Goal: Information Seeking & Learning: Understand process/instructions

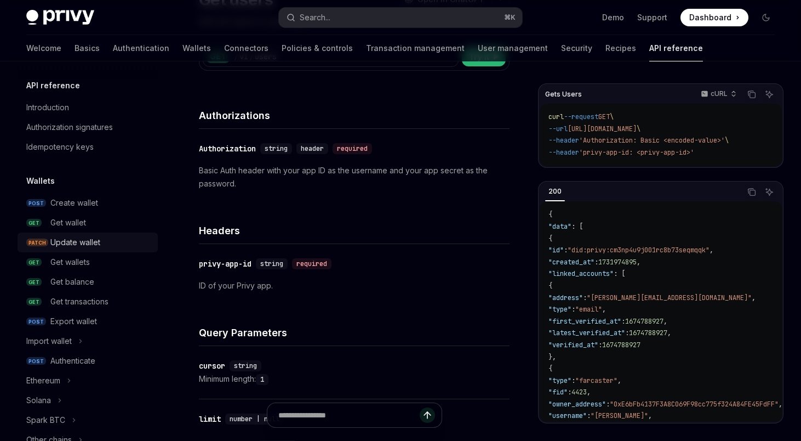
click at [75, 240] on div "Update wallet" at bounding box center [75, 242] width 50 height 13
click at [75, 263] on div "Get wallets" at bounding box center [69, 261] width 39 height 13
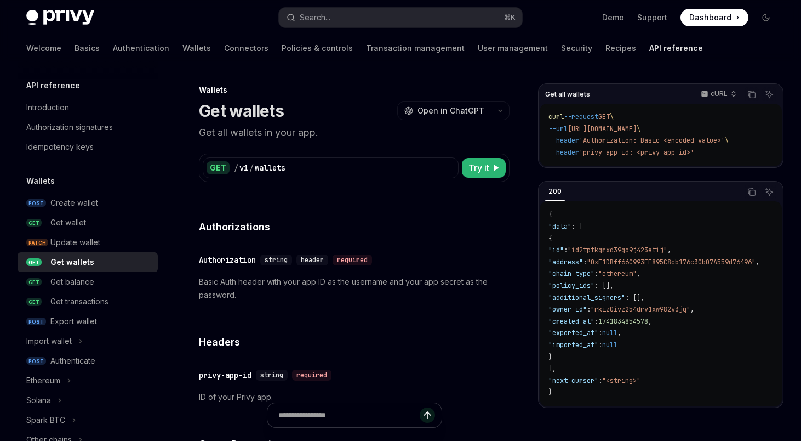
click at [75, 263] on div "Get wallets" at bounding box center [72, 261] width 44 height 13
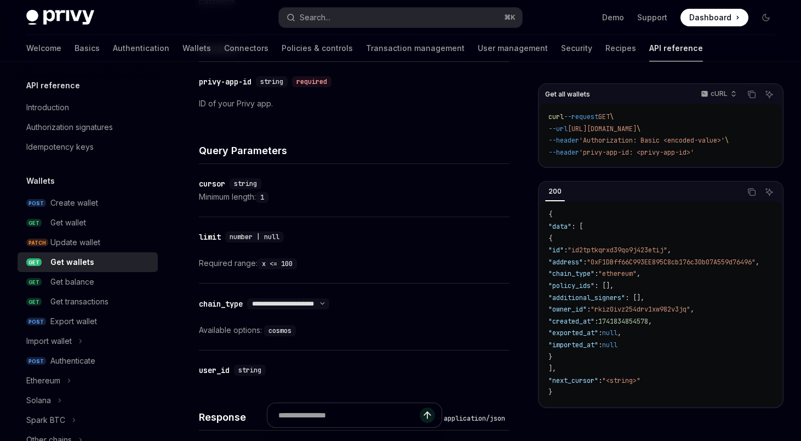
scroll to position [246, 0]
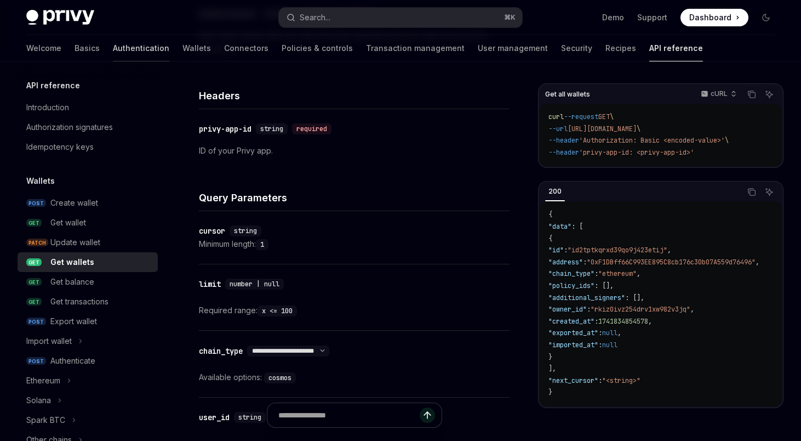
click at [113, 42] on link "Authentication" at bounding box center [141, 48] width 56 height 26
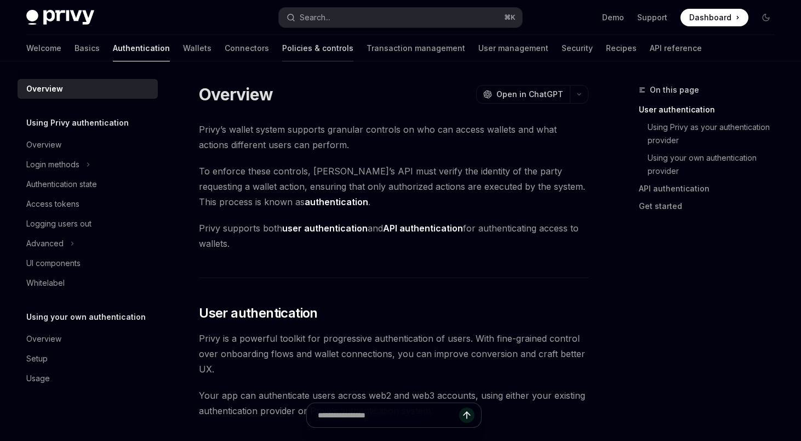
click at [282, 44] on link "Policies & controls" at bounding box center [317, 48] width 71 height 26
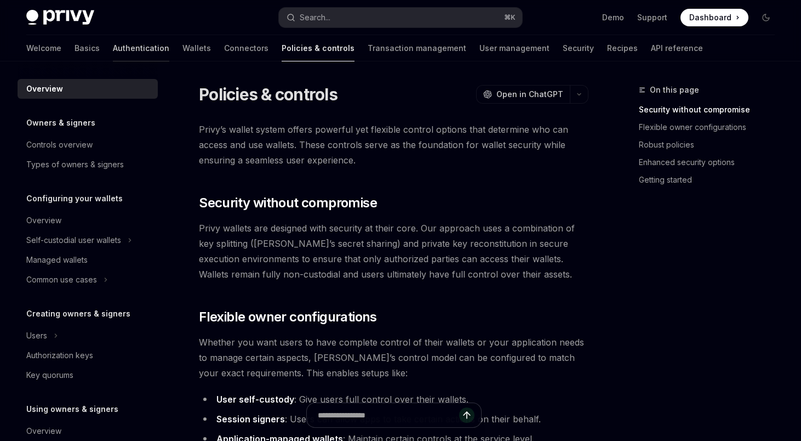
click at [113, 50] on link "Authentication" at bounding box center [141, 48] width 56 height 26
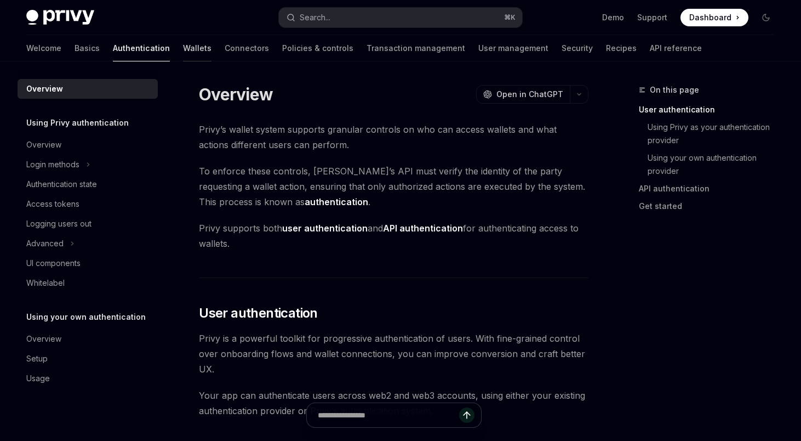
click at [183, 51] on link "Wallets" at bounding box center [197, 48] width 28 height 26
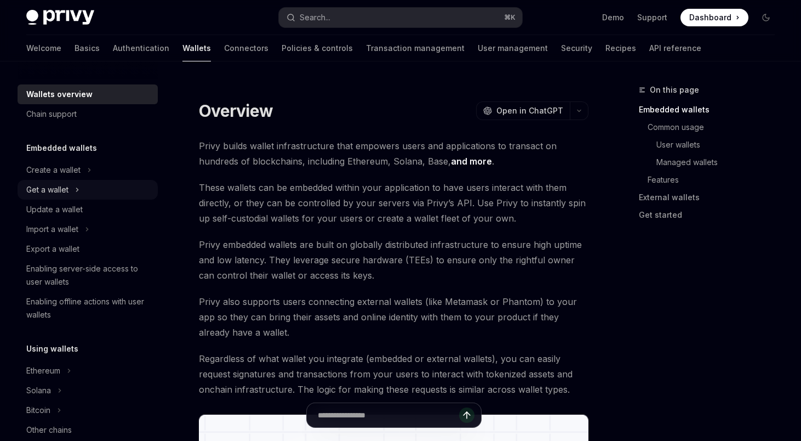
click at [58, 186] on div "Get a wallet" at bounding box center [47, 189] width 42 height 13
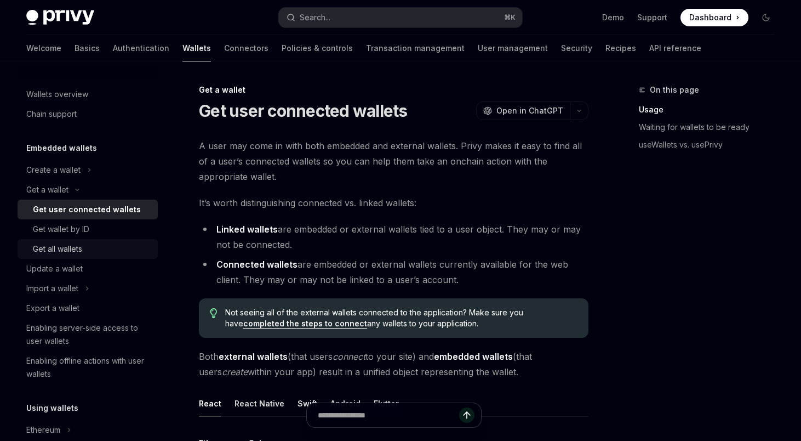
click at [66, 246] on div "Get all wallets" at bounding box center [57, 248] width 49 height 13
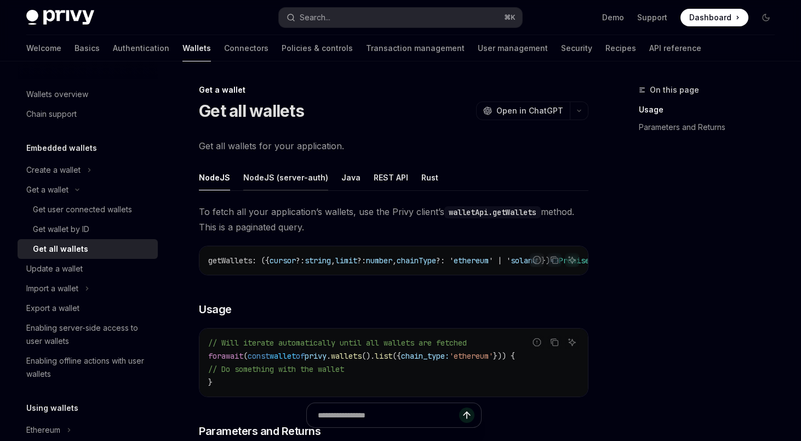
click at [294, 180] on div "NodeJS (server-auth)" at bounding box center [285, 177] width 85 height 26
type textarea "*"
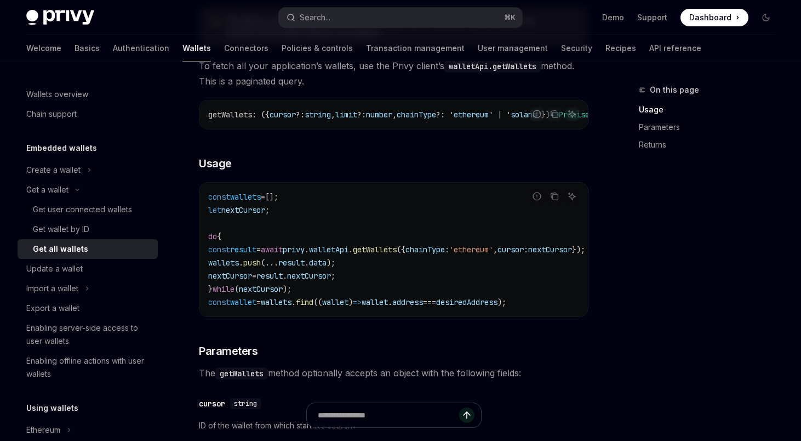
scroll to position [210, 0]
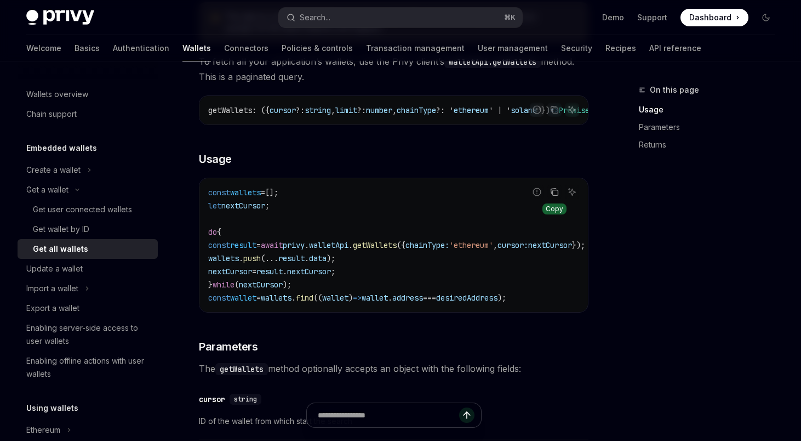
click at [549, 196] on button "Copy the contents from the code block" at bounding box center [554, 192] width 14 height 14
click at [313, 298] on span "find" at bounding box center [305, 298] width 18 height 10
copy span "privy . walletApi . getWallets"
drag, startPoint x: 322, startPoint y: 249, endPoint x: 441, endPoint y: 251, distance: 118.9
click at [441, 250] on span "const result = await privy . walletApi . getWallets ({ chainType: 'ethereum' , …" at bounding box center [396, 245] width 377 height 10
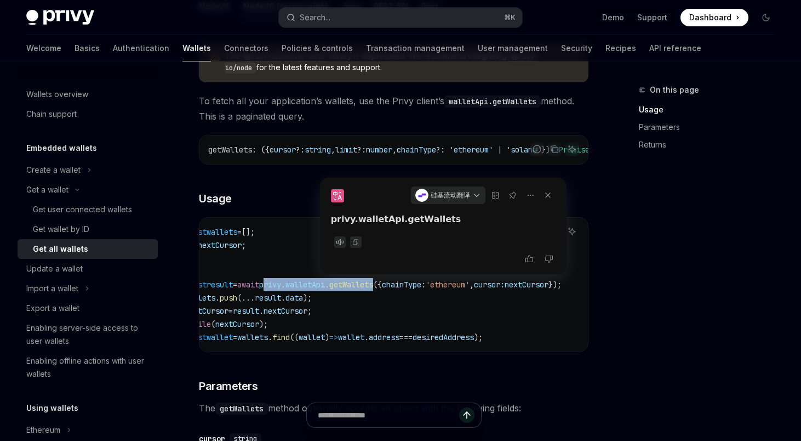
scroll to position [166, 0]
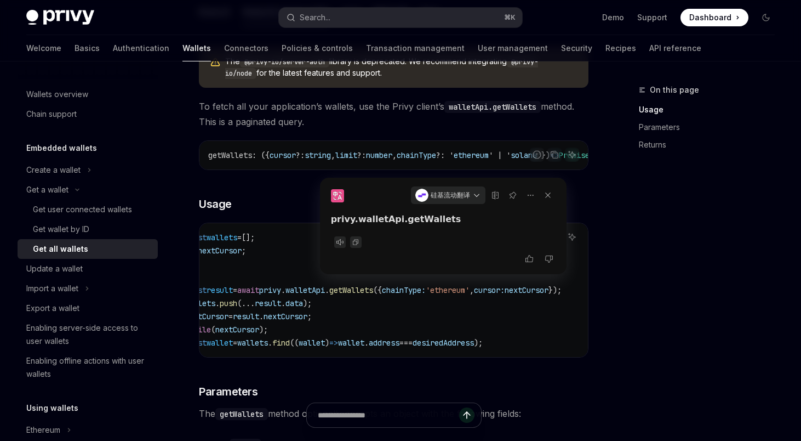
click at [366, 329] on code "const wallets = []; let nextCursor ; do { const result = await privy . walletAp…" at bounding box center [386, 290] width 403 height 118
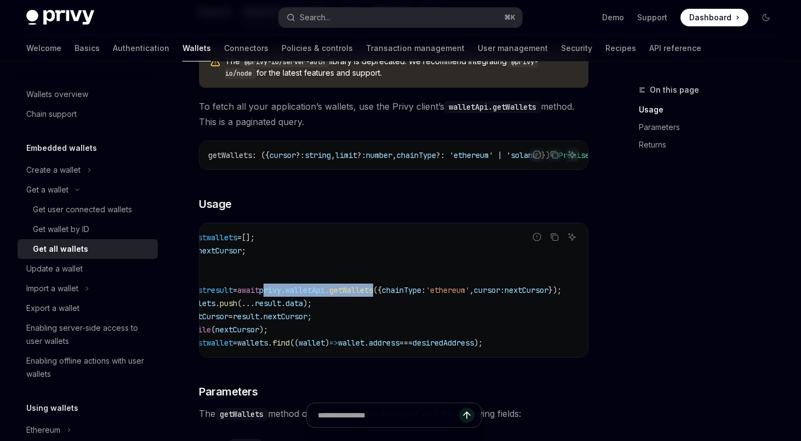
drag, startPoint x: 409, startPoint y: 296, endPoint x: 290, endPoint y: 296, distance: 119.5
click at [290, 295] on span "const result = await privy . walletApi . getWallets ({ chainType: 'ethereum' , …" at bounding box center [373, 290] width 377 height 10
copy span "privy . walletApi . getWallets"
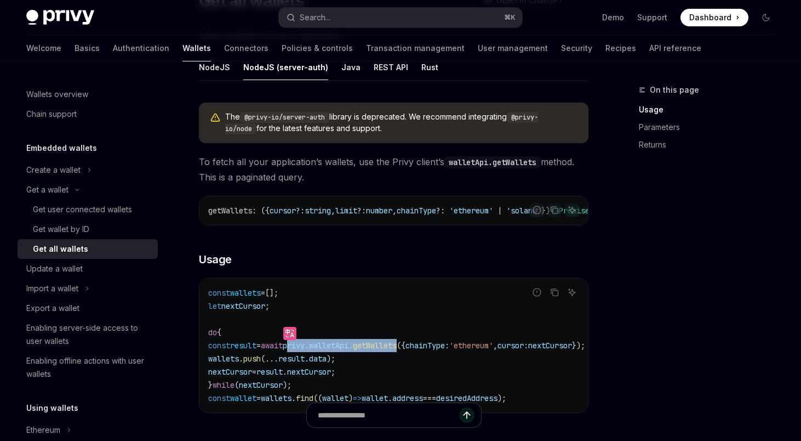
scroll to position [108, 0]
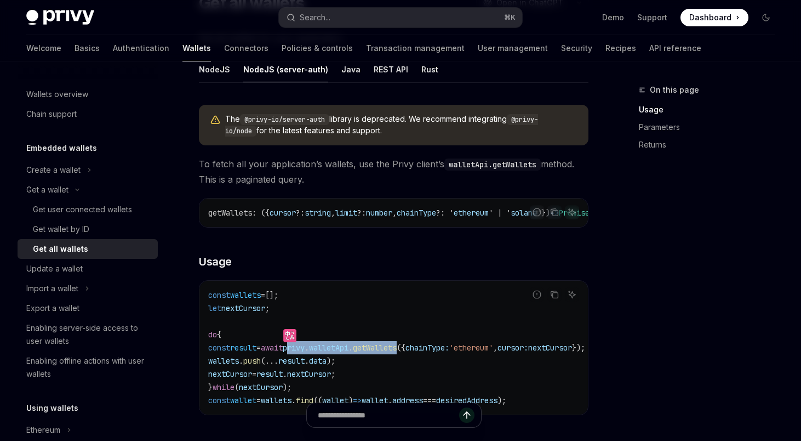
click at [397, 350] on span "getWallets" at bounding box center [375, 348] width 44 height 10
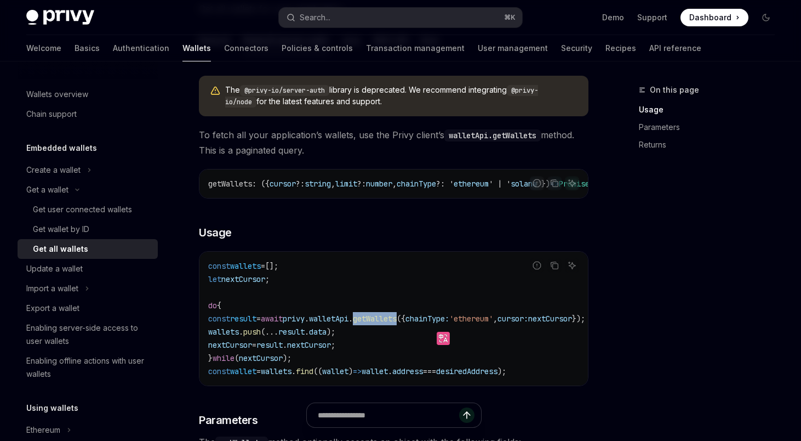
scroll to position [192, 0]
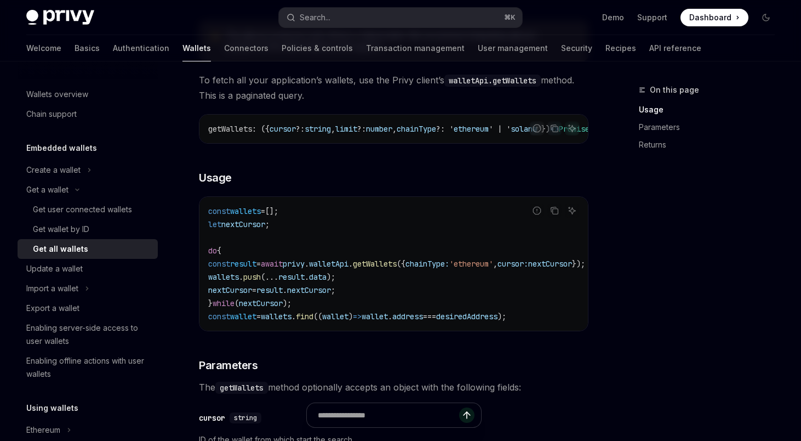
click at [349, 267] on span "walletApi" at bounding box center [328, 264] width 39 height 10
click at [349, 269] on span "walletApi" at bounding box center [328, 264] width 39 height 10
click at [352, 274] on code "const wallets = []; let nextCursor ; do { const result = await privy . walletAp…" at bounding box center [409, 263] width 403 height 118
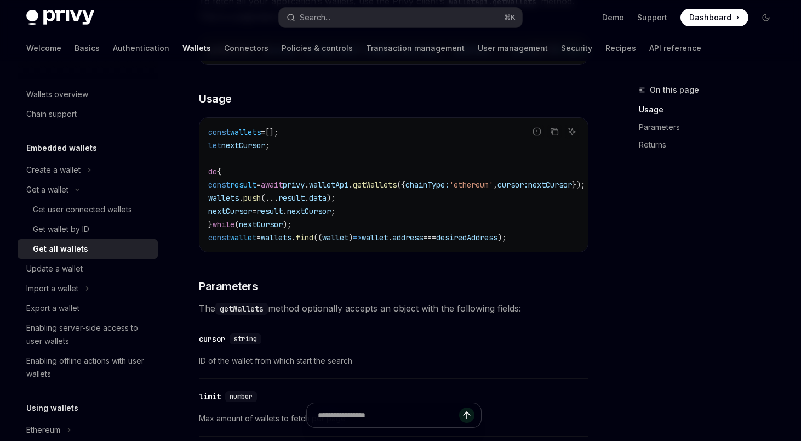
scroll to position [424, 0]
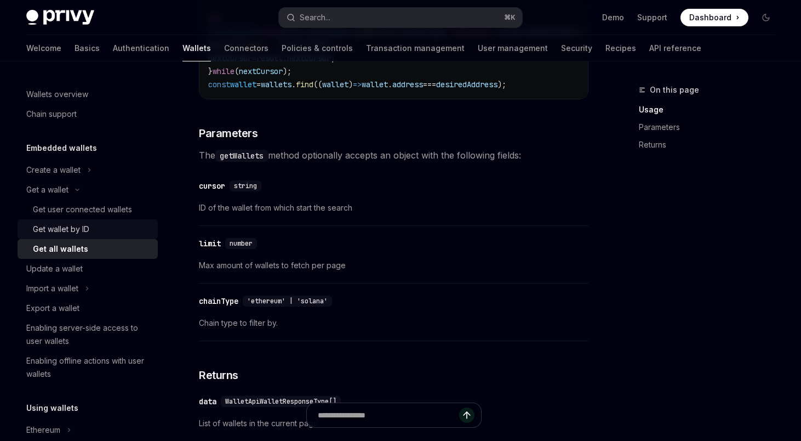
click at [93, 227] on div "Get wallet by ID" at bounding box center [92, 228] width 118 height 13
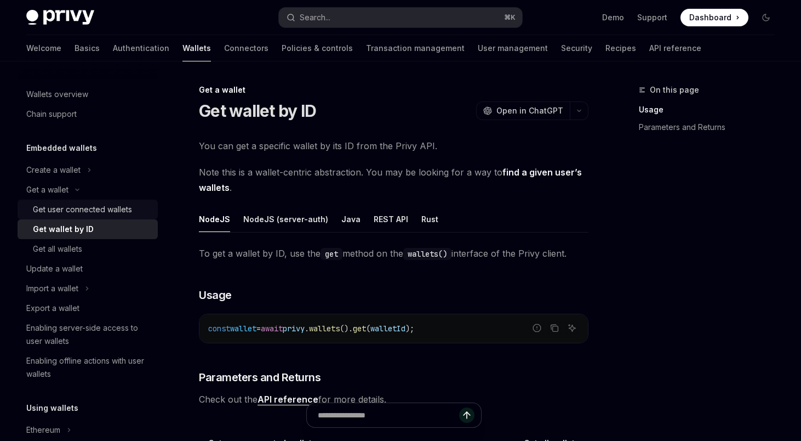
click at [76, 212] on div "Get user connected wallets" at bounding box center [82, 209] width 99 height 13
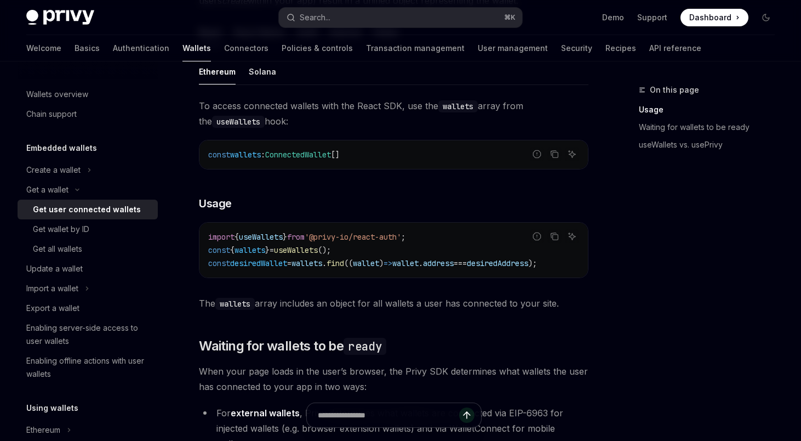
scroll to position [0, 24]
click at [67, 242] on link "Get all wallets" at bounding box center [88, 249] width 140 height 20
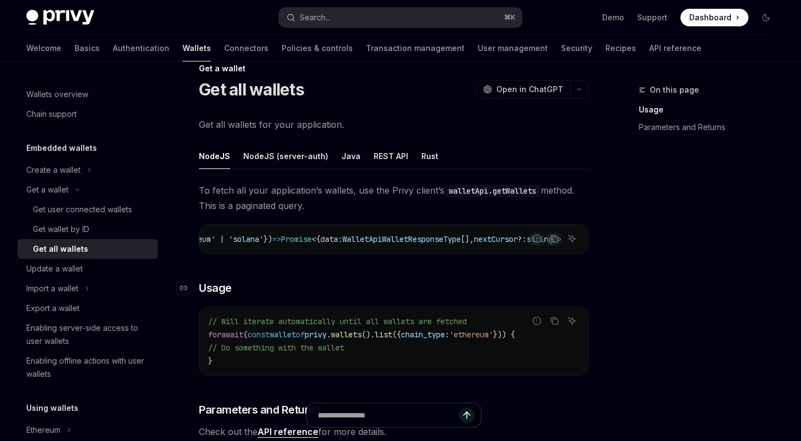
scroll to position [16, 0]
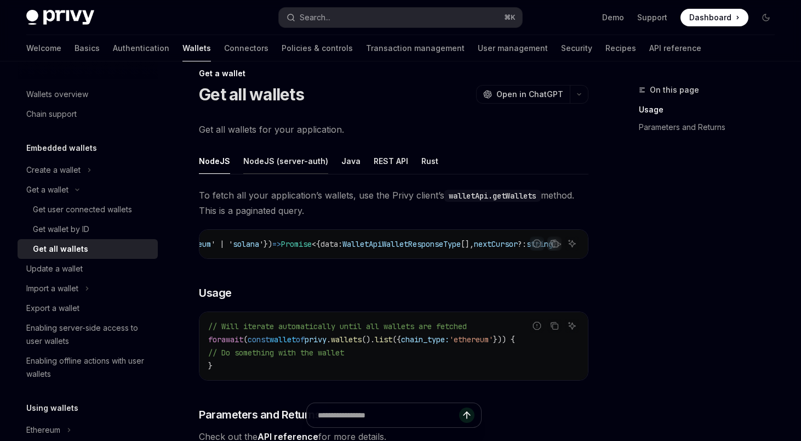
click at [263, 156] on div "NodeJS (server-auth)" at bounding box center [285, 161] width 85 height 26
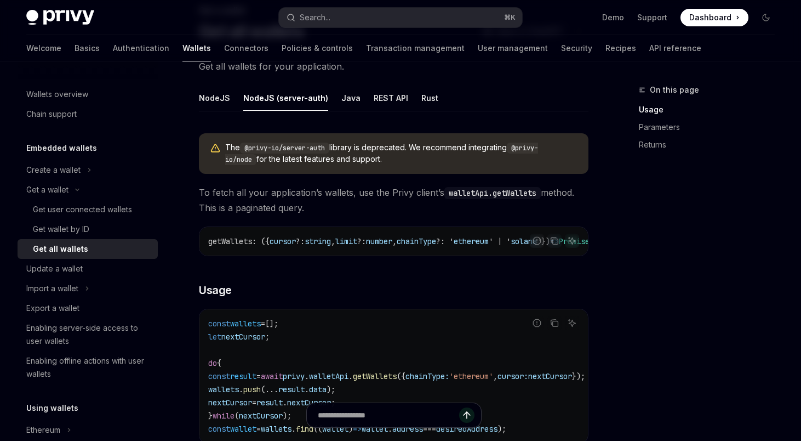
scroll to position [79, 0]
click at [221, 100] on div "NodeJS" at bounding box center [214, 98] width 31 height 26
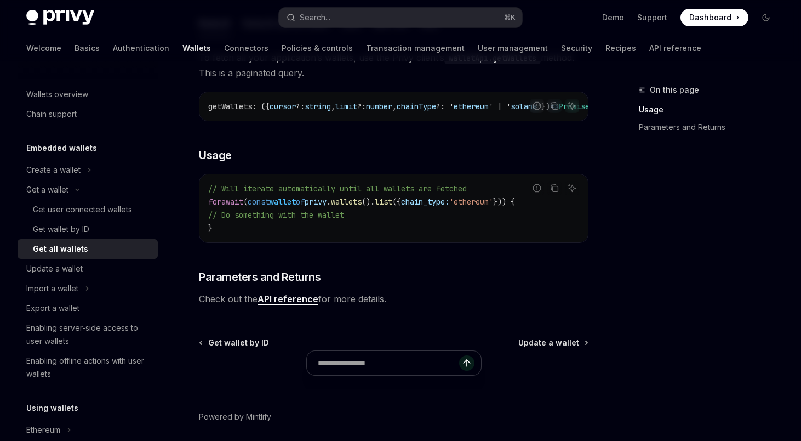
scroll to position [201, 0]
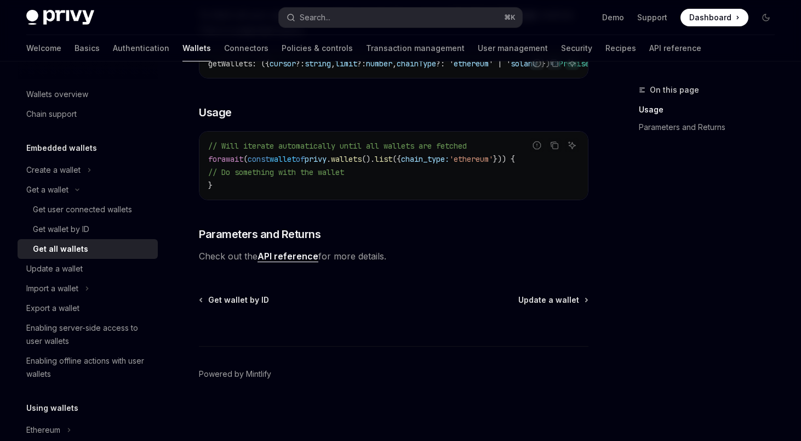
click at [302, 255] on link "API reference" at bounding box center [288, 256] width 61 height 12
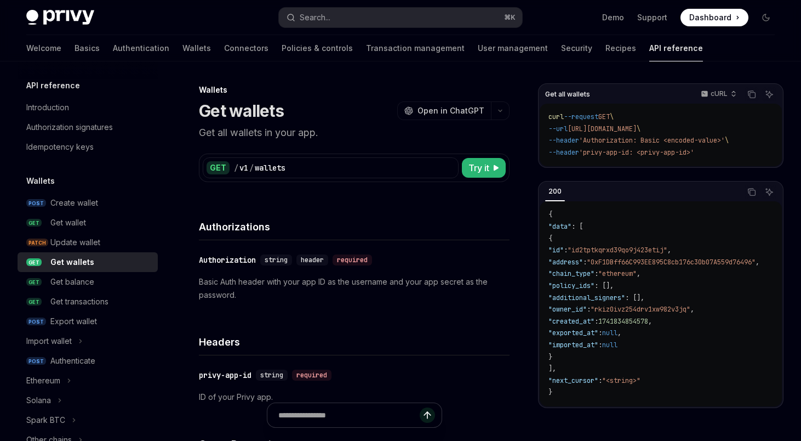
type textarea "*"
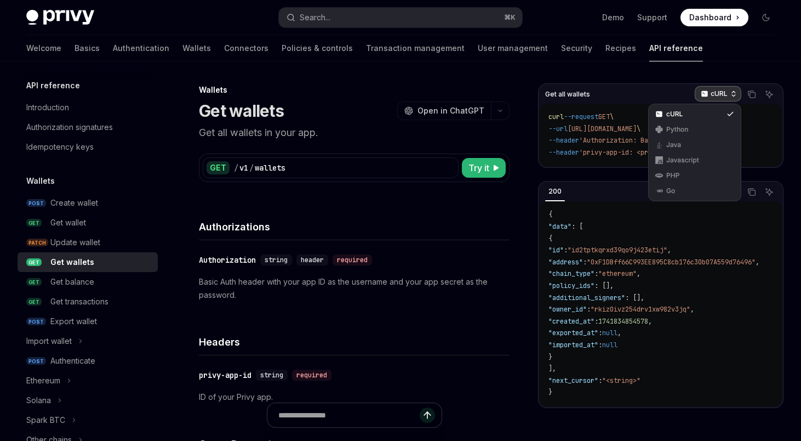
click at [721, 92] on p "cURL" at bounding box center [719, 93] width 17 height 9
click at [756, 99] on button "Copy the contents from the code block" at bounding box center [752, 94] width 14 height 14
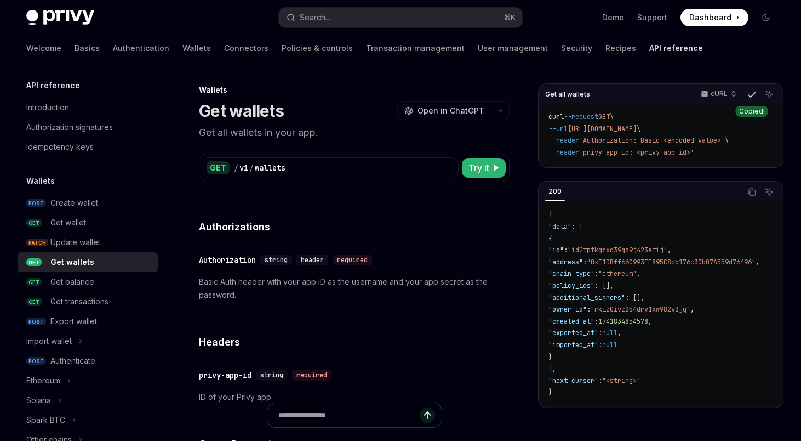
click at [755, 95] on icon "Copy the contents from the code block" at bounding box center [752, 95] width 9 height 6
click at [408, 156] on div "GET / v1 / wallets Try it" at bounding box center [354, 167] width 311 height 28
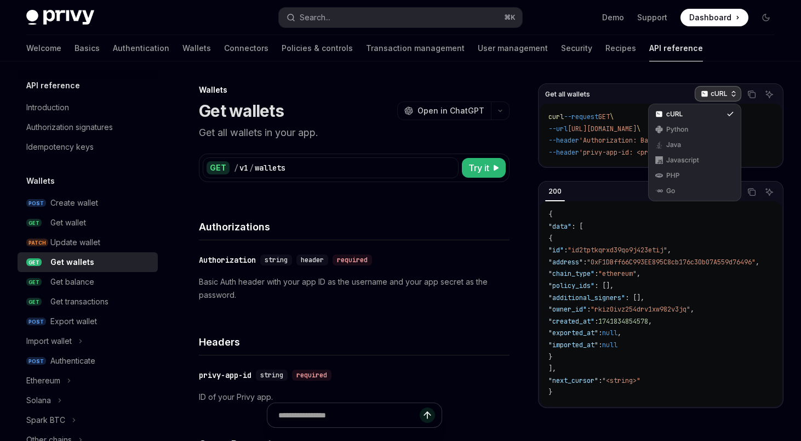
click at [726, 92] on p "cURL" at bounding box center [719, 93] width 17 height 9
click at [749, 92] on icon "Copy the contents from the code block" at bounding box center [752, 94] width 9 height 9
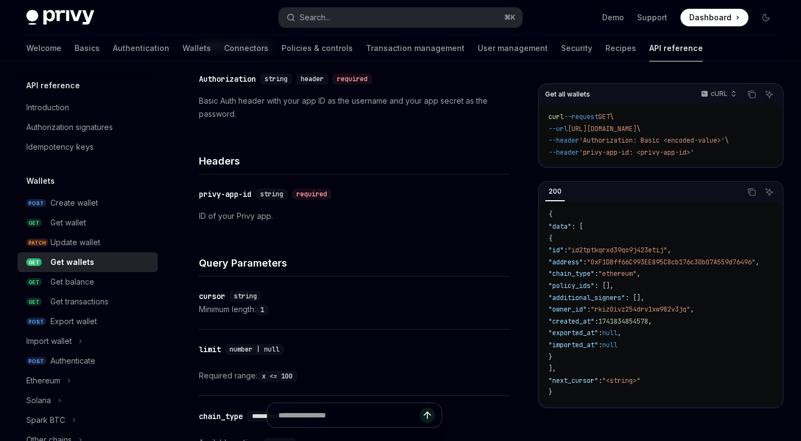
scroll to position [180, 0]
click at [254, 195] on div "​ privy-app-id string required" at bounding box center [267, 195] width 137 height 11
click at [249, 195] on div "privy-app-id" at bounding box center [225, 195] width 53 height 11
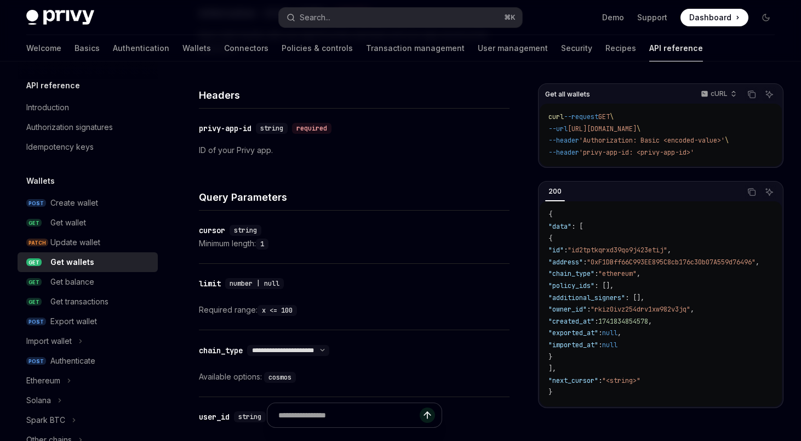
scroll to position [225, 0]
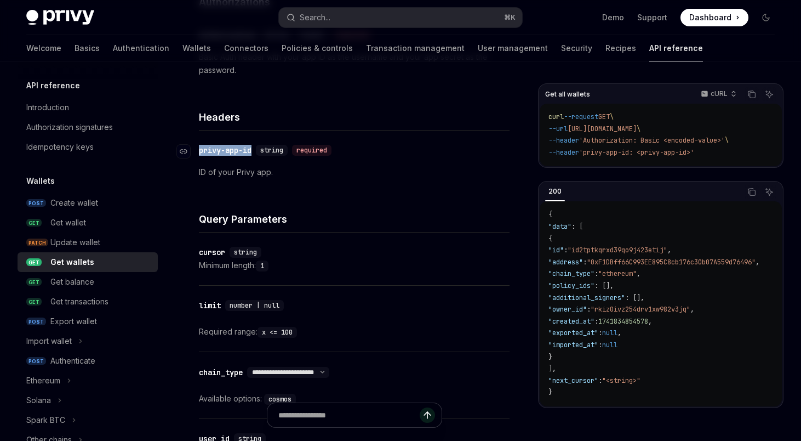
drag, startPoint x: 256, startPoint y: 153, endPoint x: 198, endPoint y: 150, distance: 58.2
click at [199, 150] on div "​ privy-app-id string required" at bounding box center [267, 150] width 137 height 11
copy div "​ privy-app-id"
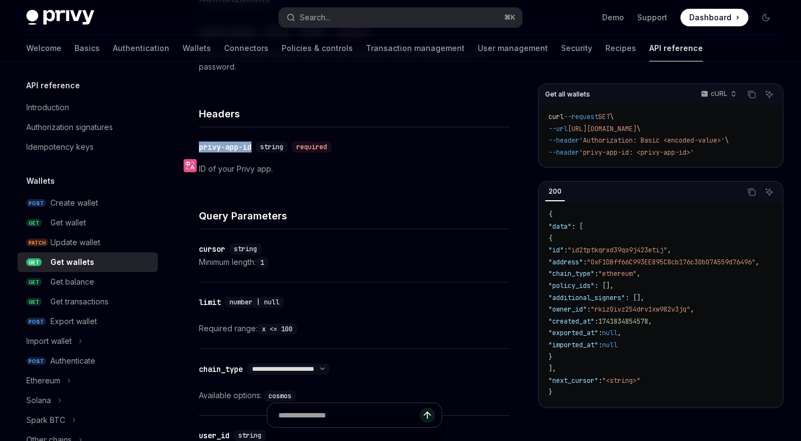
scroll to position [92, 0]
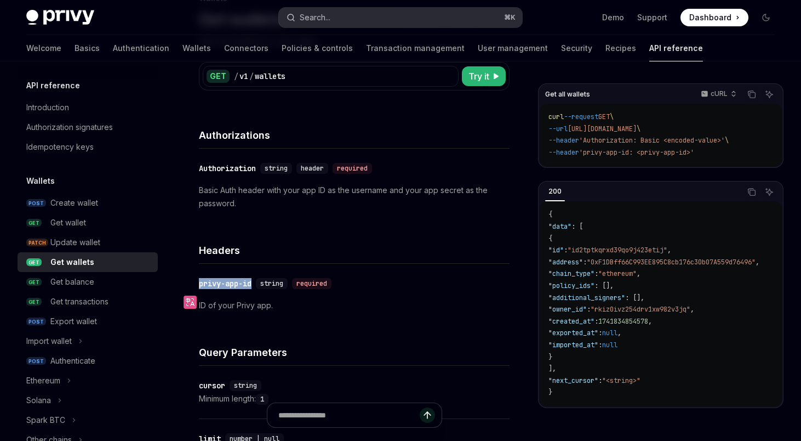
click at [408, 11] on button "Search... ⌘ K" at bounding box center [401, 18] width 244 height 20
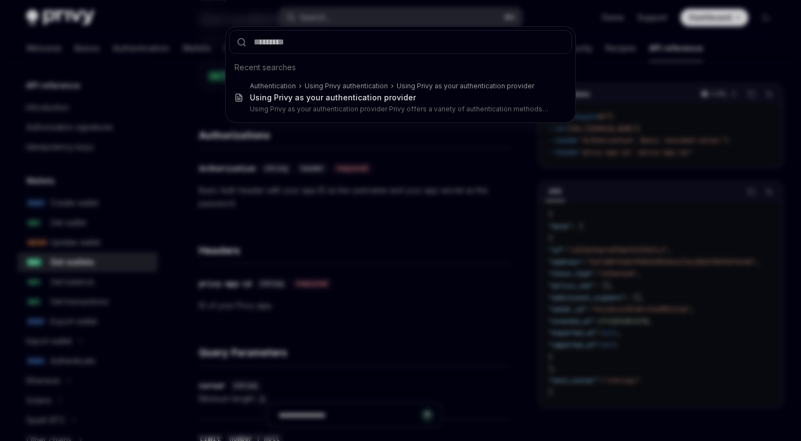
type input "**********"
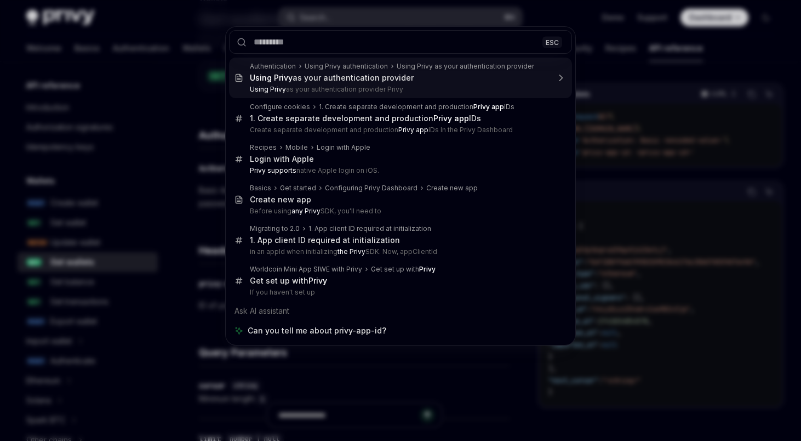
type textarea "*"
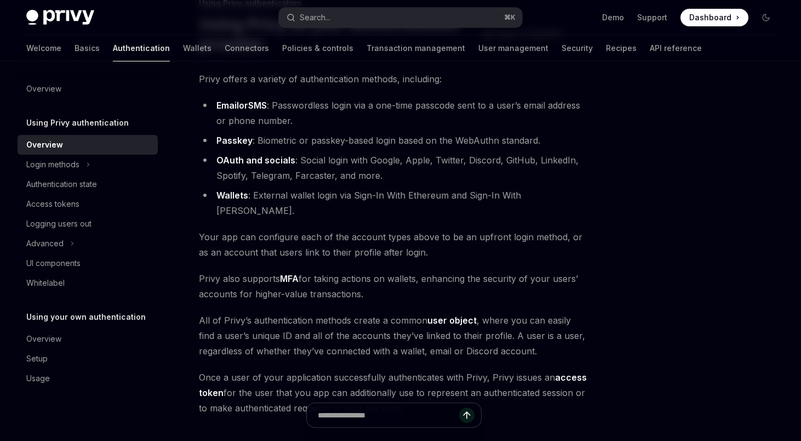
scroll to position [89, 0]
